Goal: Find specific page/section: Find specific page/section

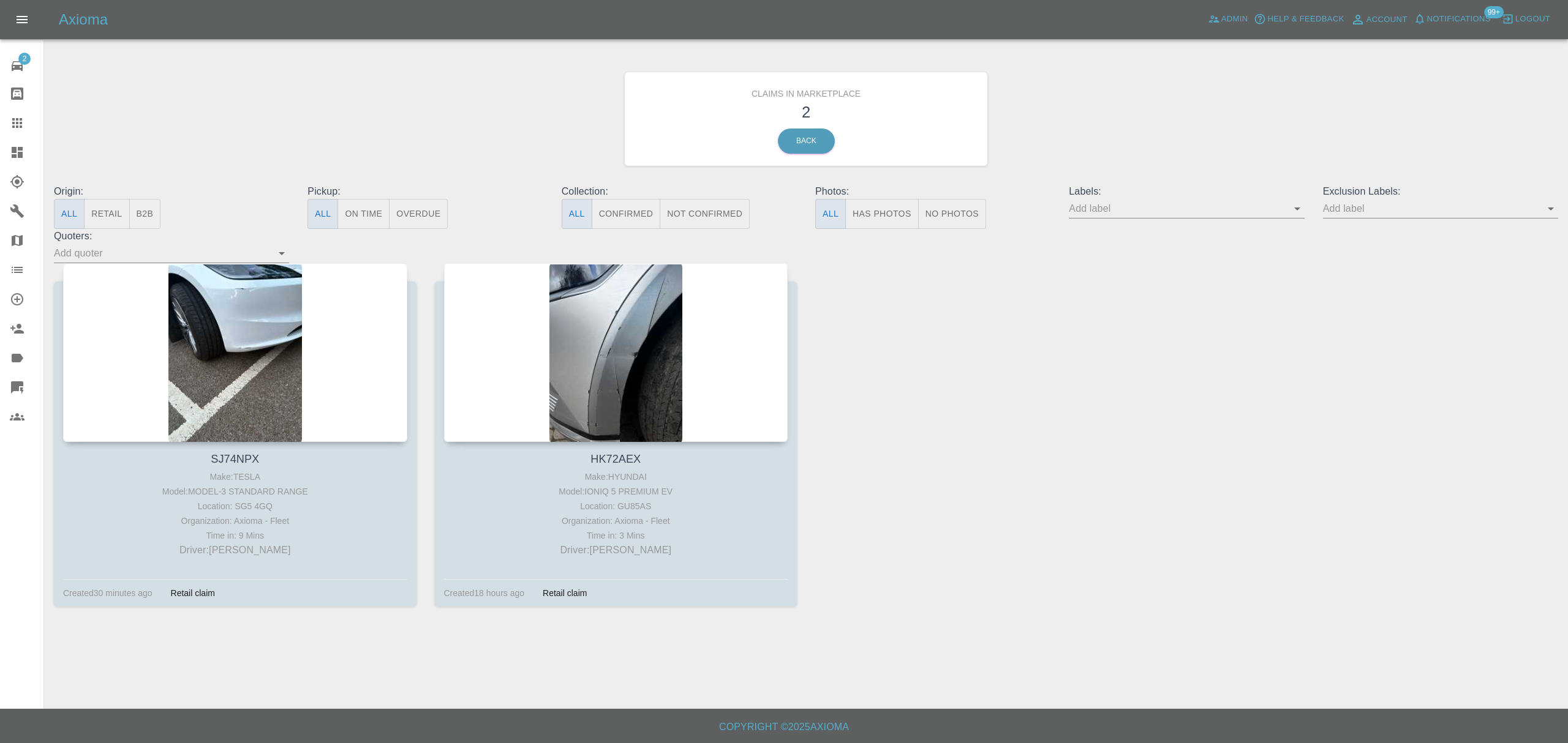
click at [23, 147] on icon at bounding box center [17, 152] width 15 height 15
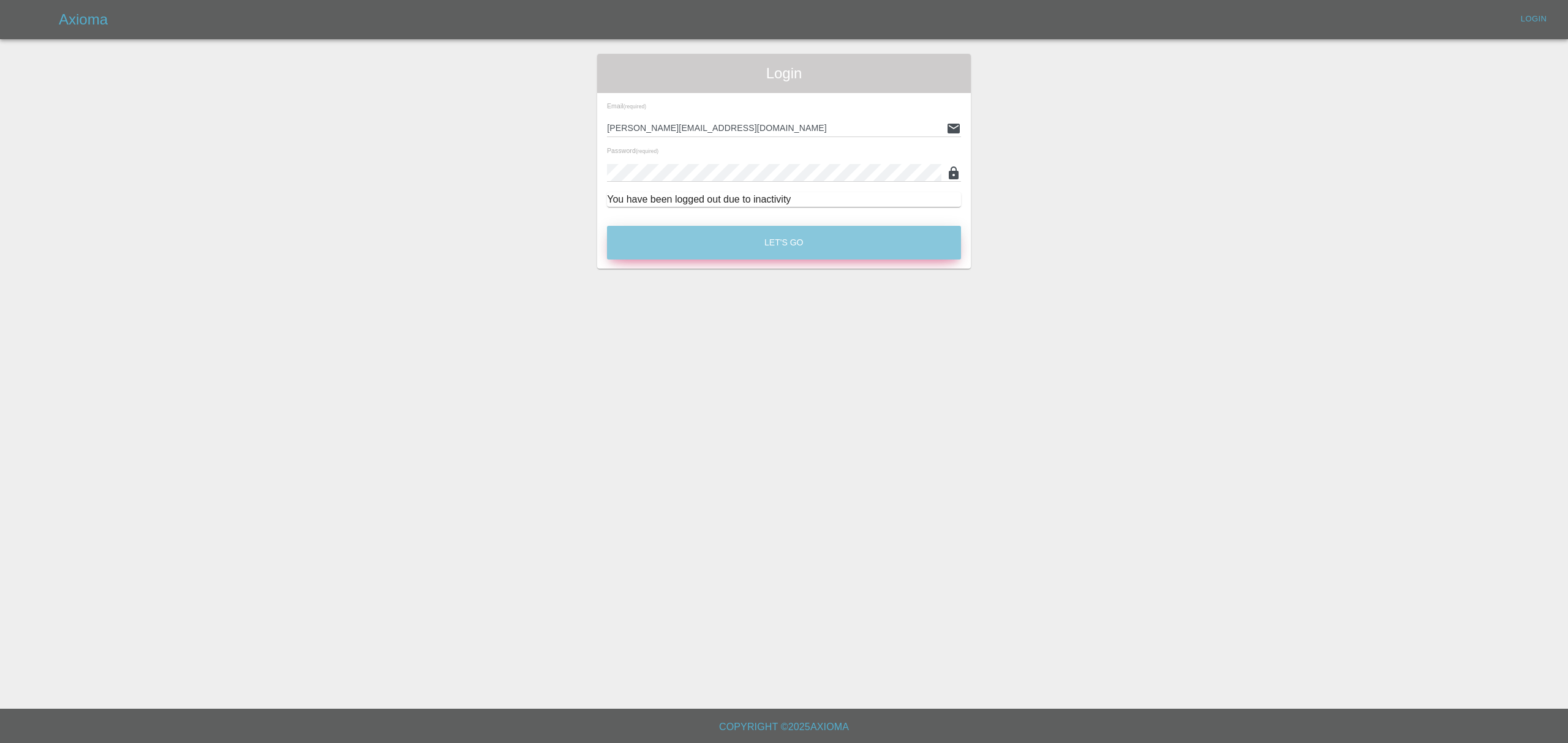
drag, startPoint x: 385, startPoint y: 210, endPoint x: 698, endPoint y: 239, distance: 314.3
click at [698, 239] on button "Let's Go" at bounding box center [783, 243] width 354 height 34
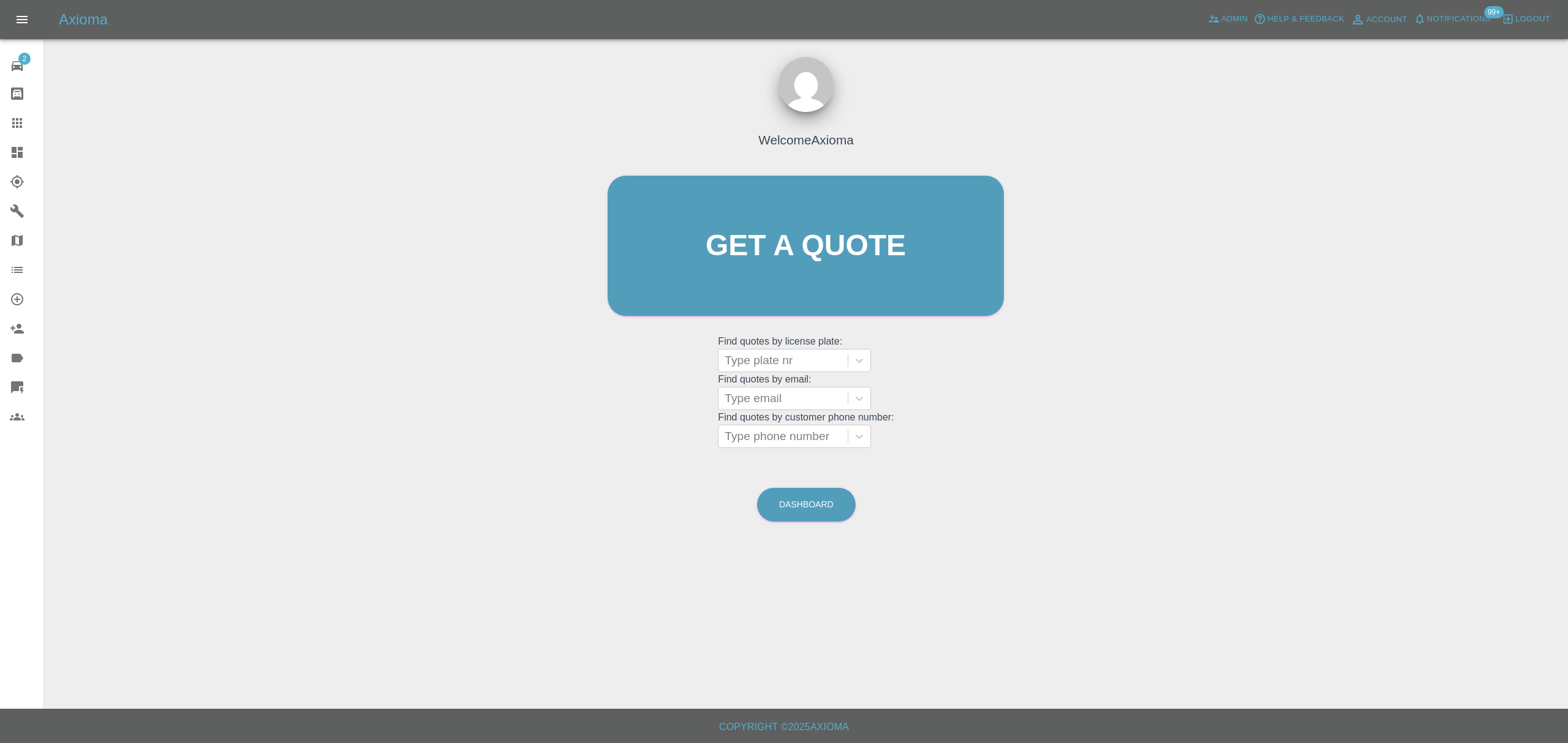
click at [15, 147] on icon at bounding box center [17, 152] width 11 height 11
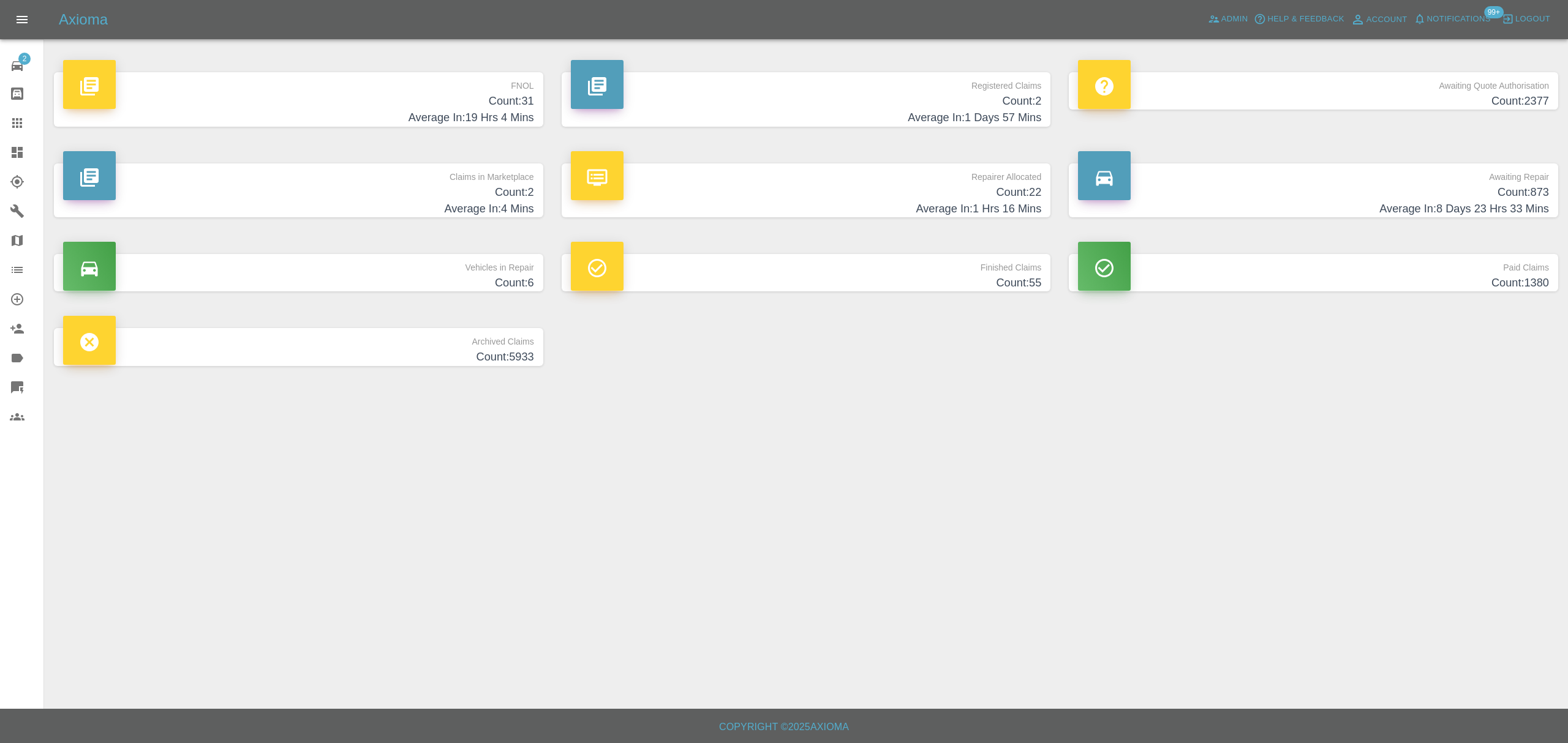
click at [528, 189] on h4 "Count: 2" at bounding box center [298, 193] width 471 height 17
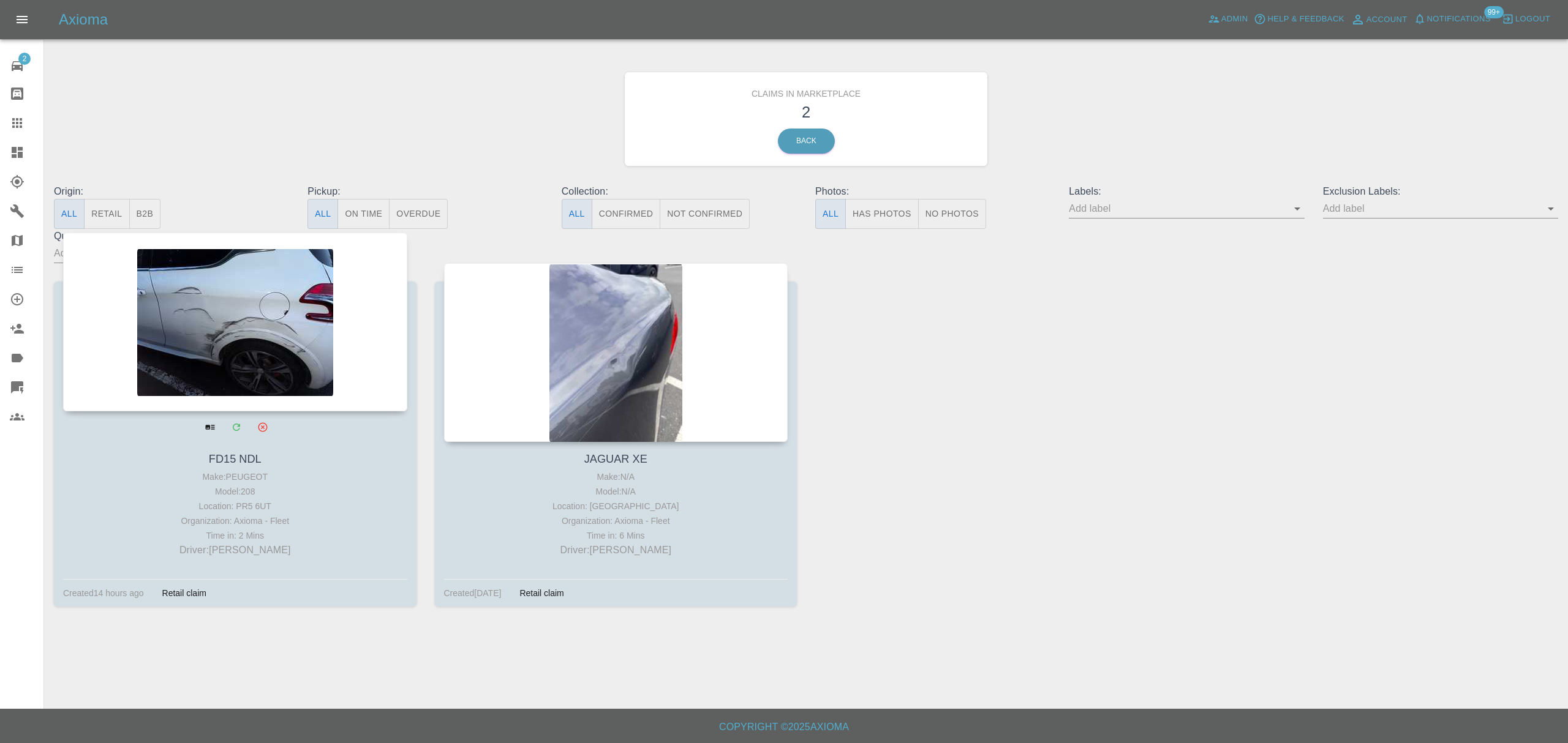
click at [274, 314] on div at bounding box center [235, 322] width 344 height 179
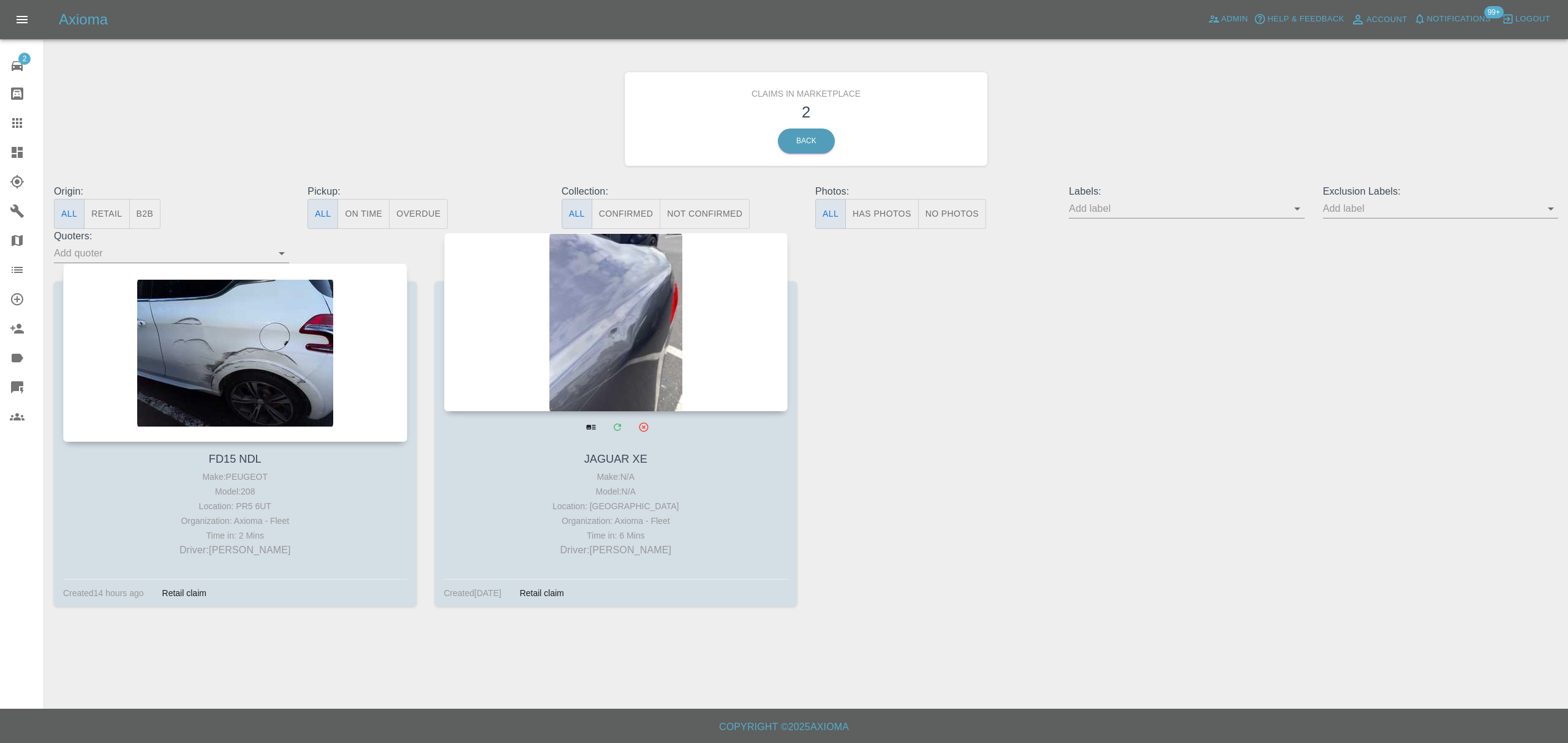
click at [642, 355] on div at bounding box center [616, 322] width 344 height 179
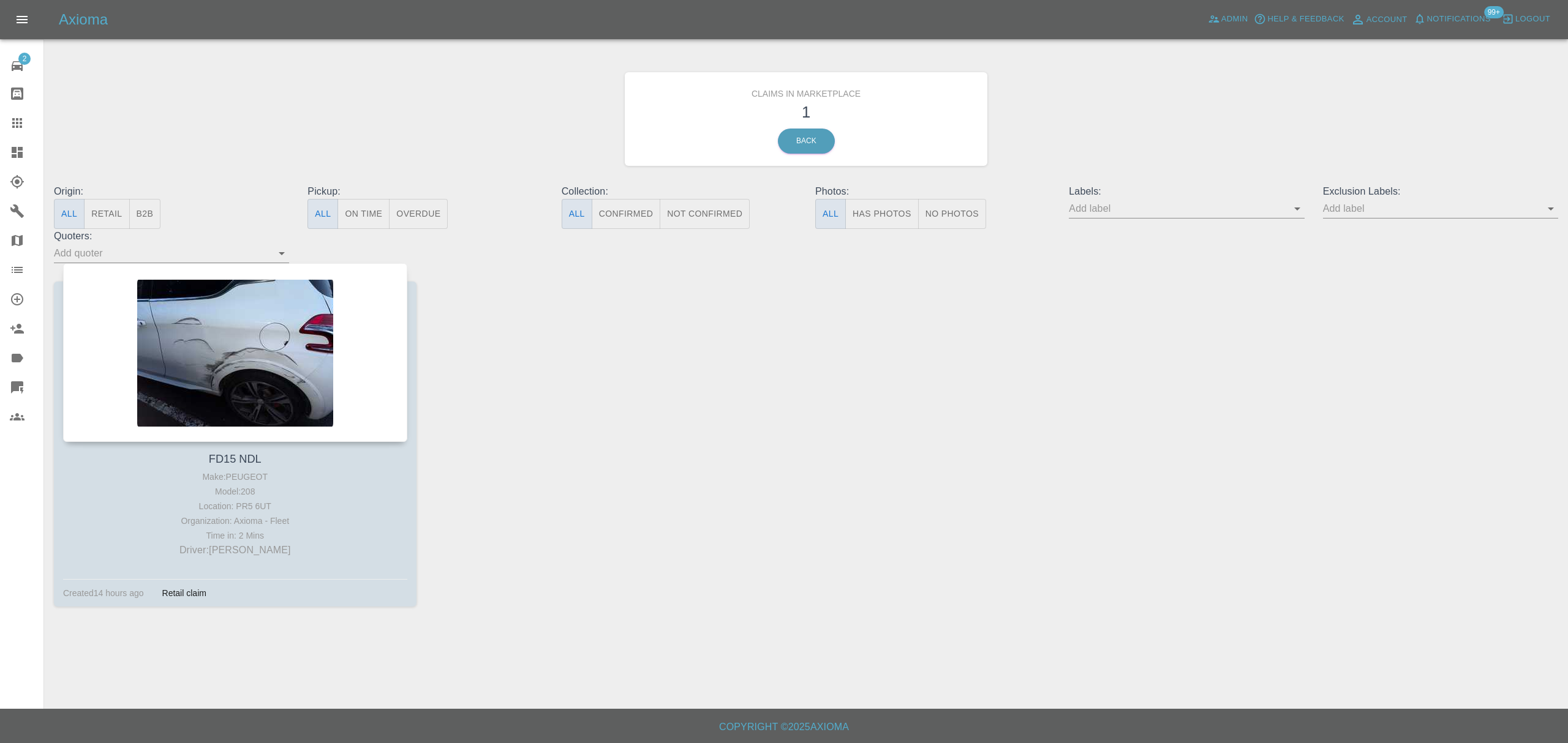
click at [812, 108] on h3 "1" at bounding box center [806, 112] width 344 height 23
click at [806, 137] on link "Back" at bounding box center [806, 140] width 57 height 25
